Goal: Task Accomplishment & Management: Manage account settings

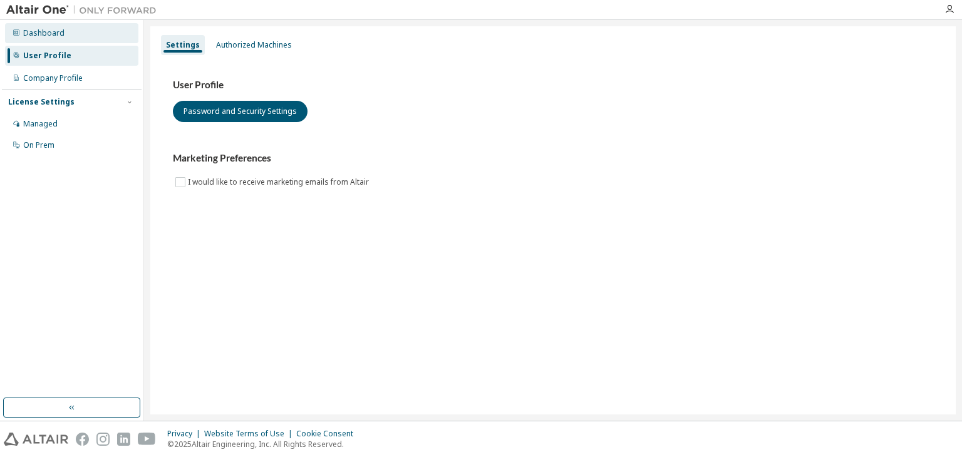
click at [60, 24] on div "Dashboard" at bounding box center [71, 33] width 133 height 20
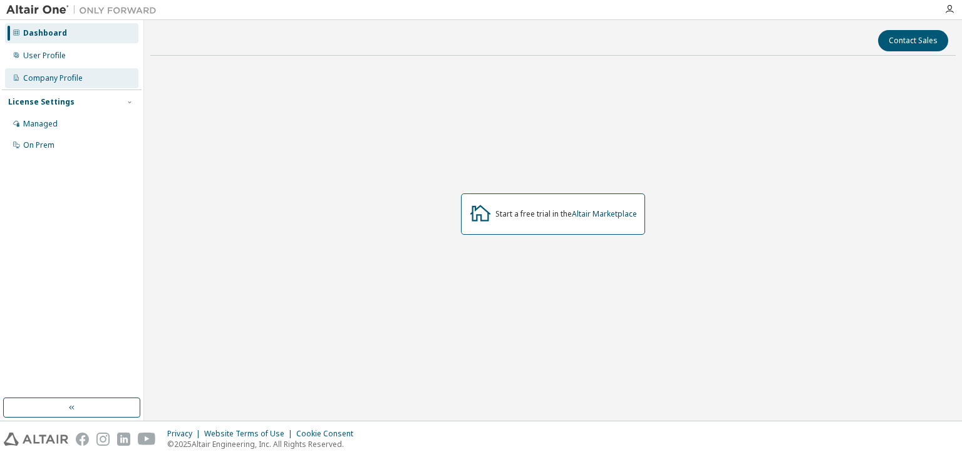
click at [70, 76] on div "Company Profile" at bounding box center [52, 78] width 59 height 10
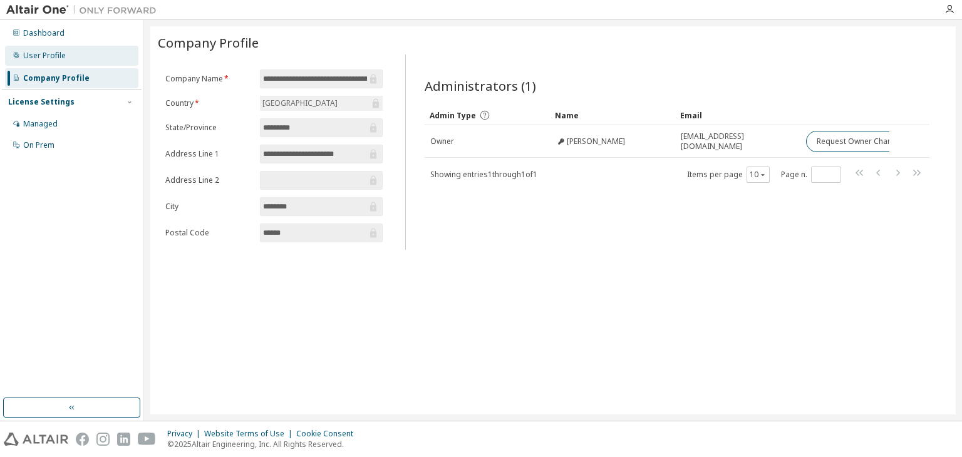
click at [59, 56] on div "User Profile" at bounding box center [44, 56] width 43 height 10
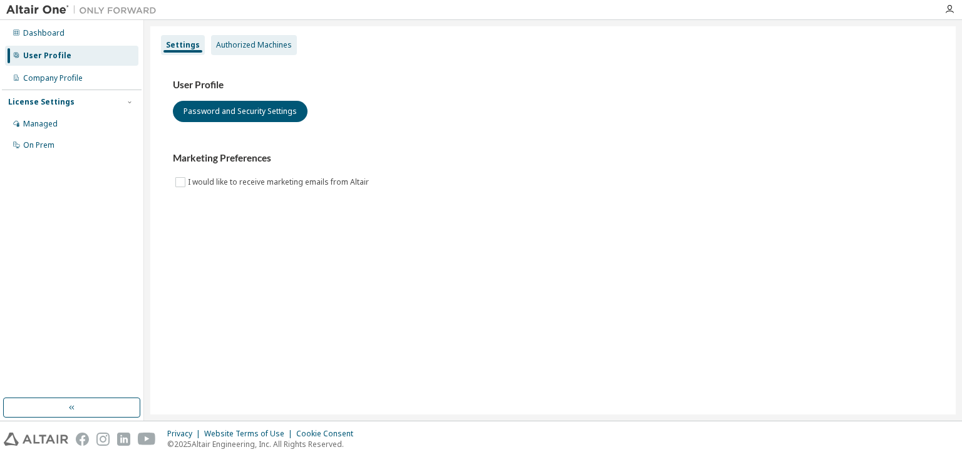
click at [248, 42] on div "Authorized Machines" at bounding box center [254, 45] width 76 height 10
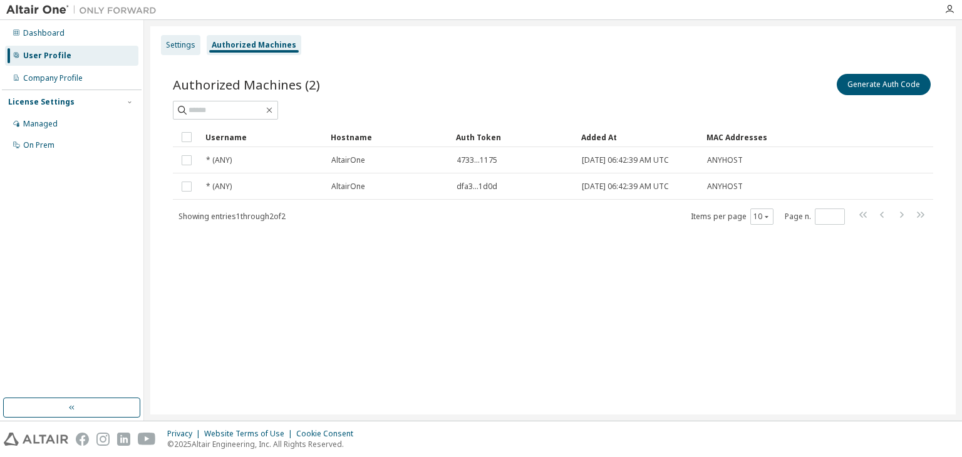
click at [168, 43] on div "Settings" at bounding box center [180, 45] width 29 height 10
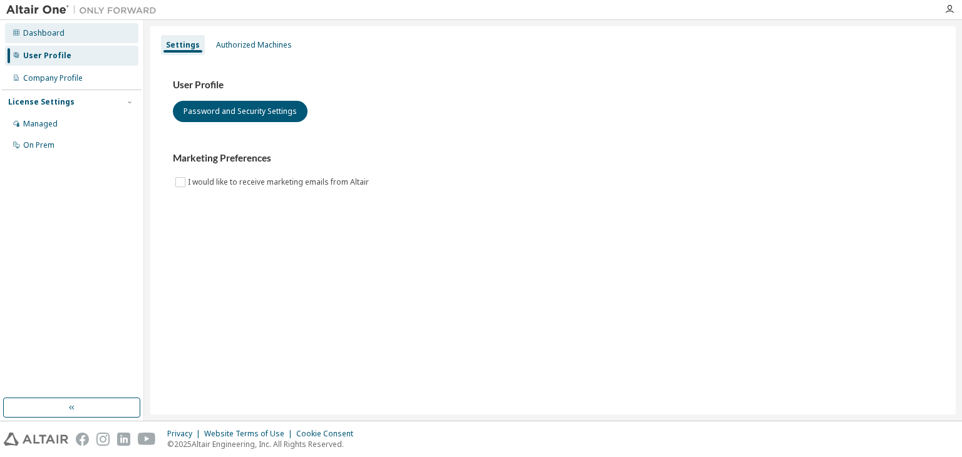
click at [62, 41] on div "Dashboard" at bounding box center [71, 33] width 133 height 20
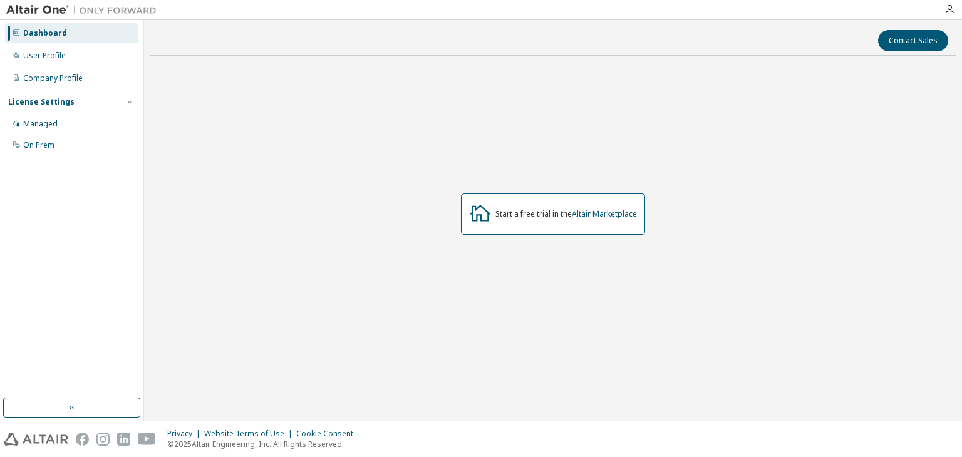
click at [62, 41] on div "Dashboard" at bounding box center [71, 33] width 133 height 20
click at [37, 58] on div "User Profile" at bounding box center [44, 56] width 43 height 10
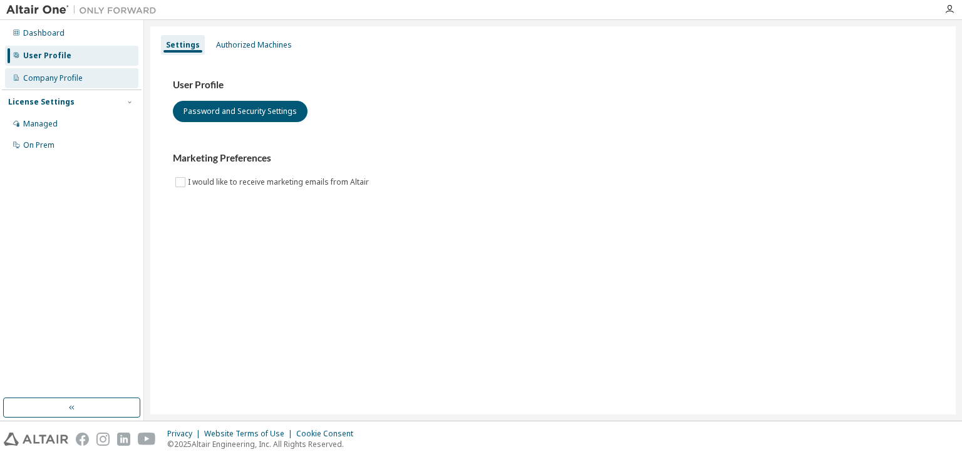
click at [40, 77] on div "Company Profile" at bounding box center [52, 78] width 59 height 10
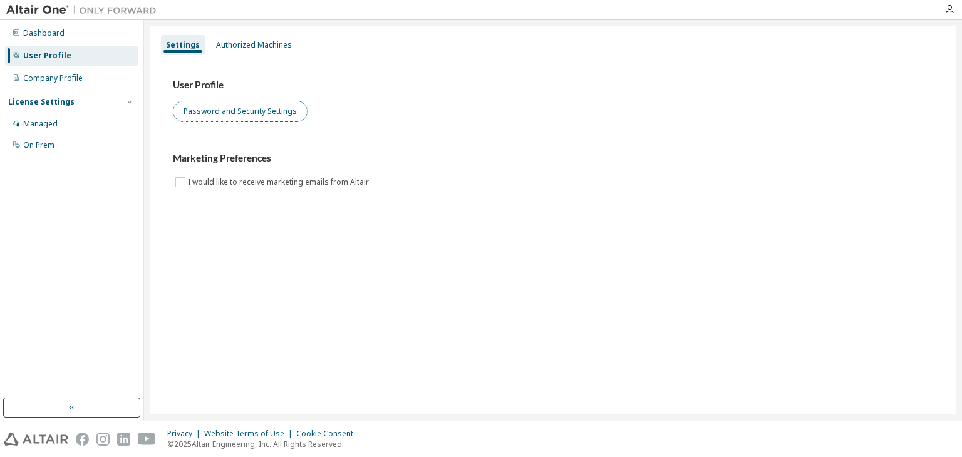
click at [215, 106] on button "Password and Security Settings" at bounding box center [240, 111] width 135 height 21
